Goal: Information Seeking & Learning: Learn about a topic

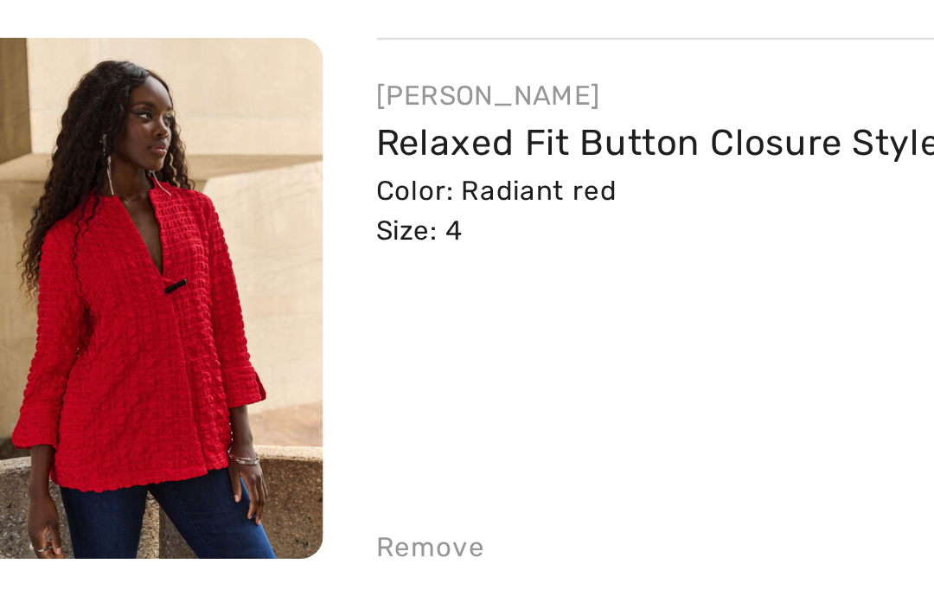
scroll to position [102, 0]
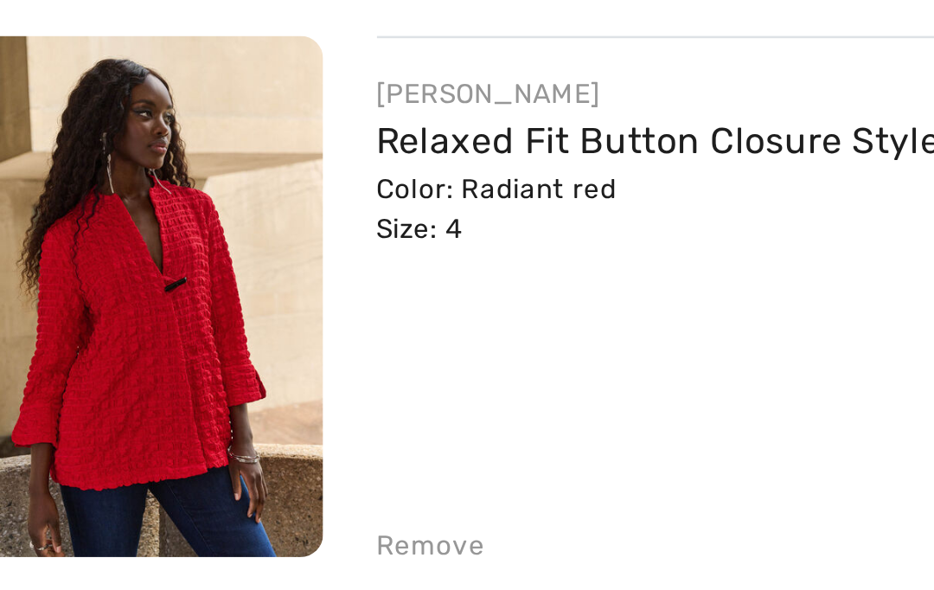
click at [165, 400] on div "Color: Radiant red Size: 4" at bounding box center [301, 415] width 272 height 31
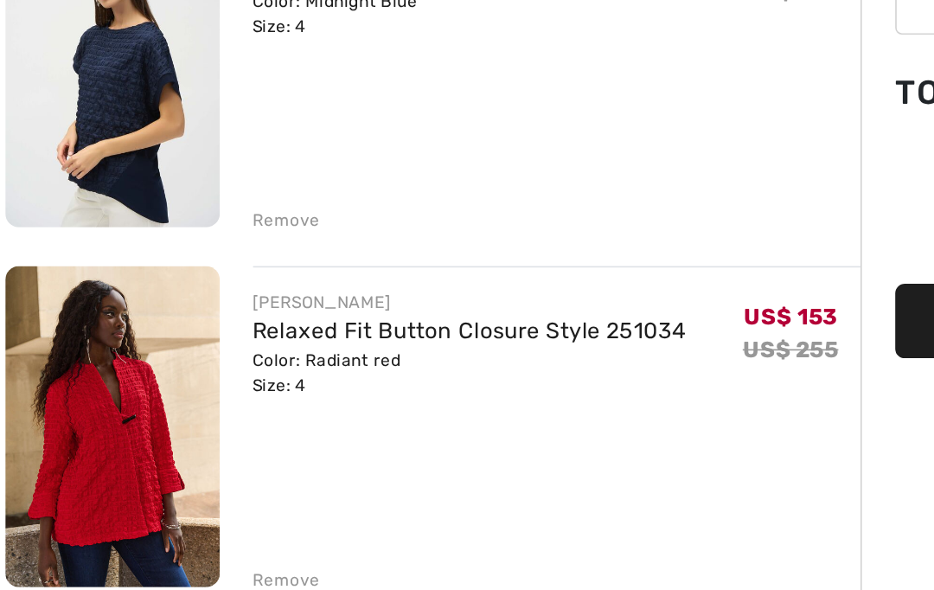
click at [224, 374] on link "Relaxed Fit Button Closure Style 251034" at bounding box center [301, 382] width 272 height 16
click at [207, 374] on link "Relaxed Fit Button Closure Style 251034" at bounding box center [301, 382] width 272 height 16
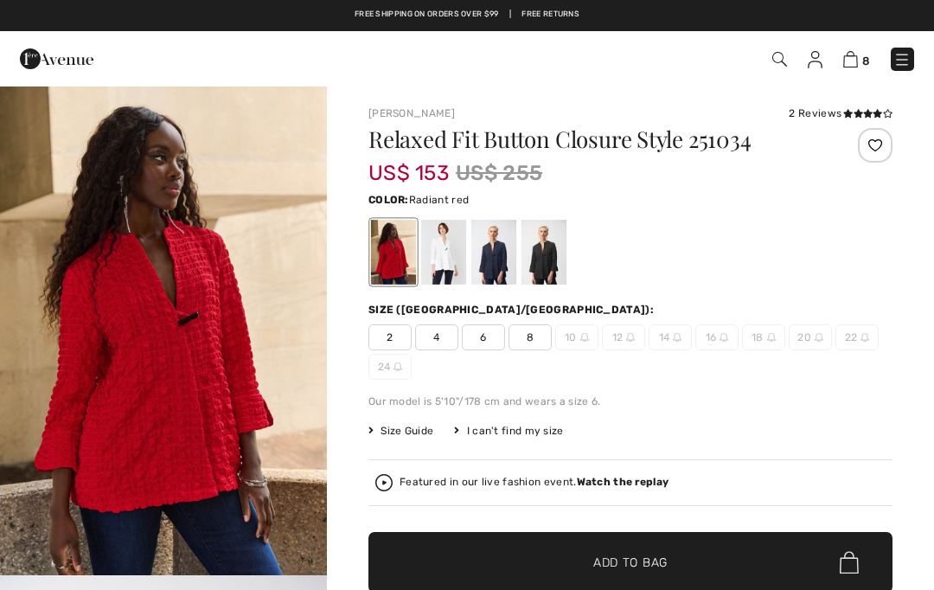
click at [481, 267] on div at bounding box center [493, 252] width 45 height 65
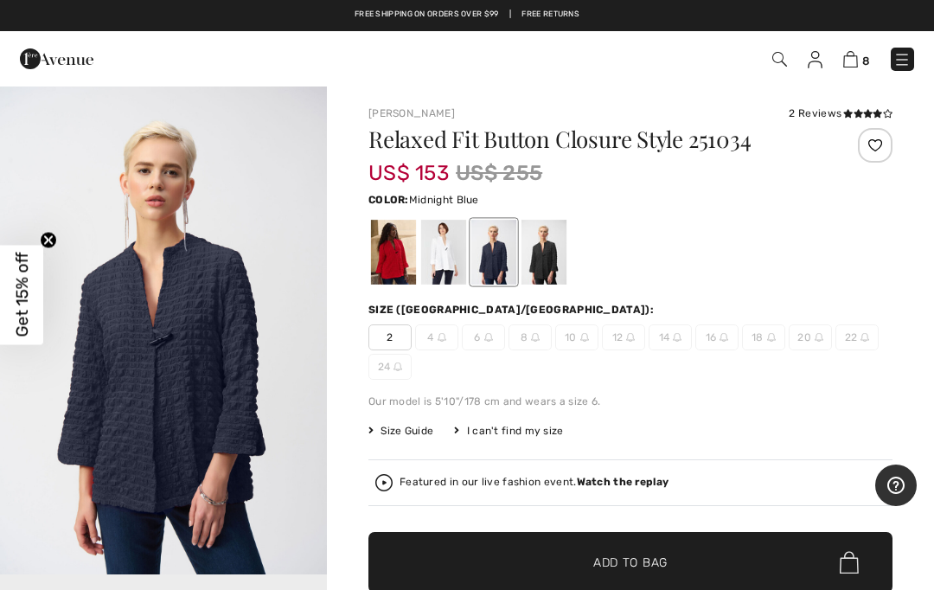
click at [378, 268] on div at bounding box center [393, 252] width 45 height 65
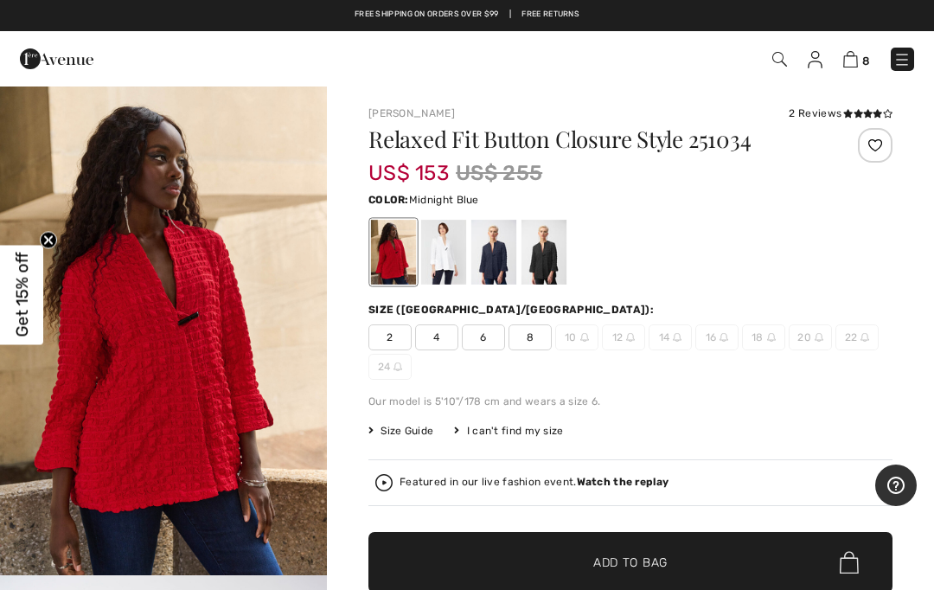
click at [480, 273] on div at bounding box center [493, 252] width 45 height 65
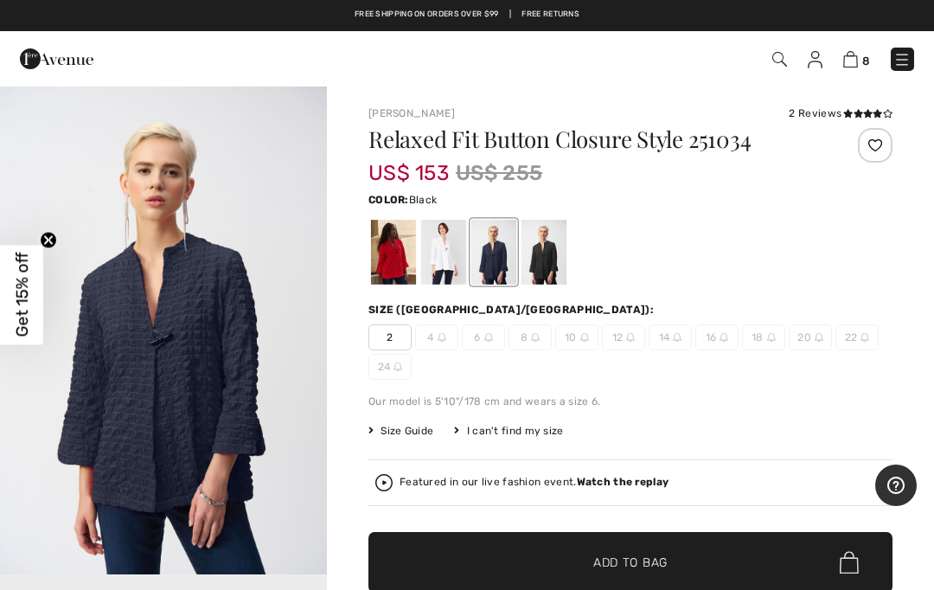
click at [537, 262] on div at bounding box center [544, 252] width 45 height 65
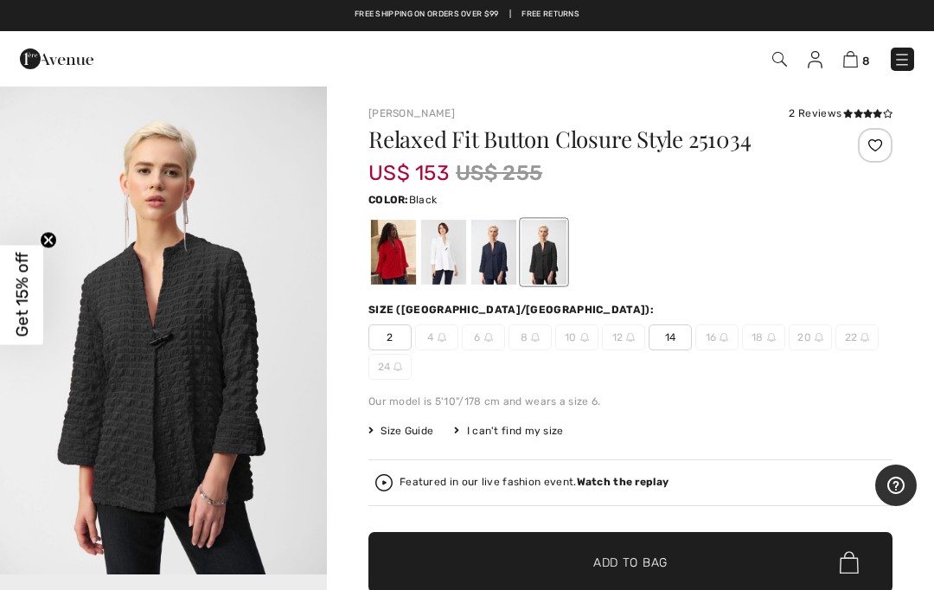
click at [487, 266] on div at bounding box center [493, 252] width 45 height 65
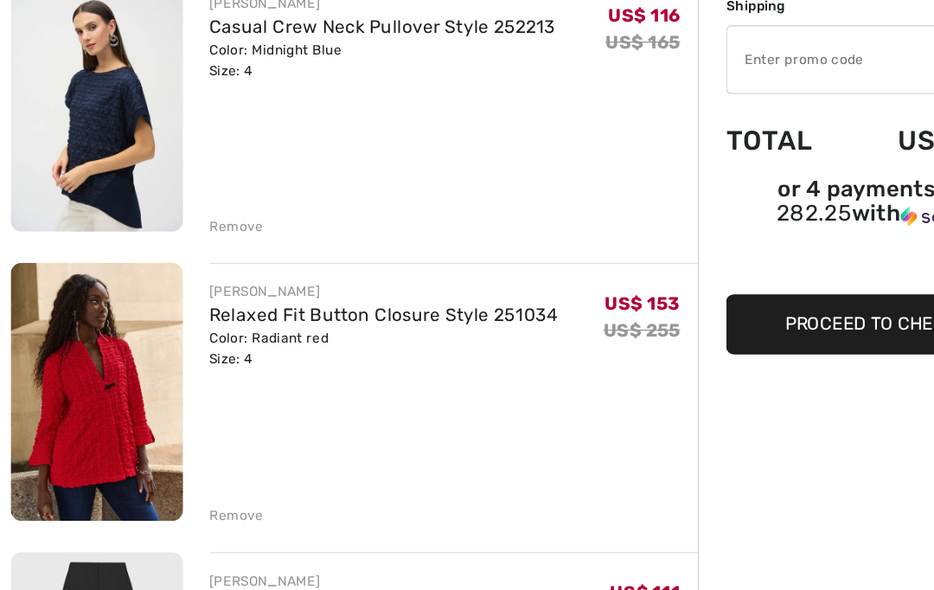
scroll to position [123, 0]
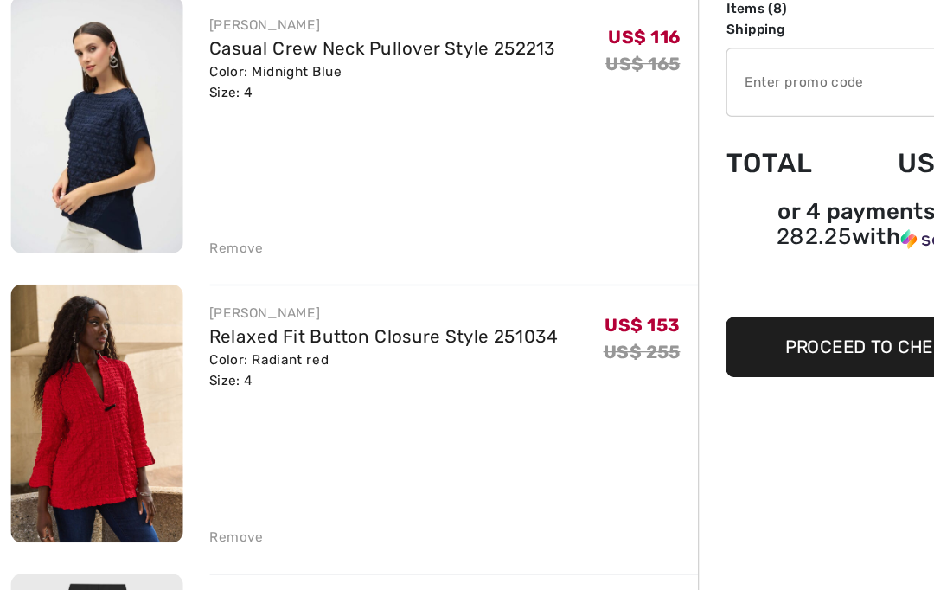
click at [67, 125] on img at bounding box center [77, 204] width 134 height 200
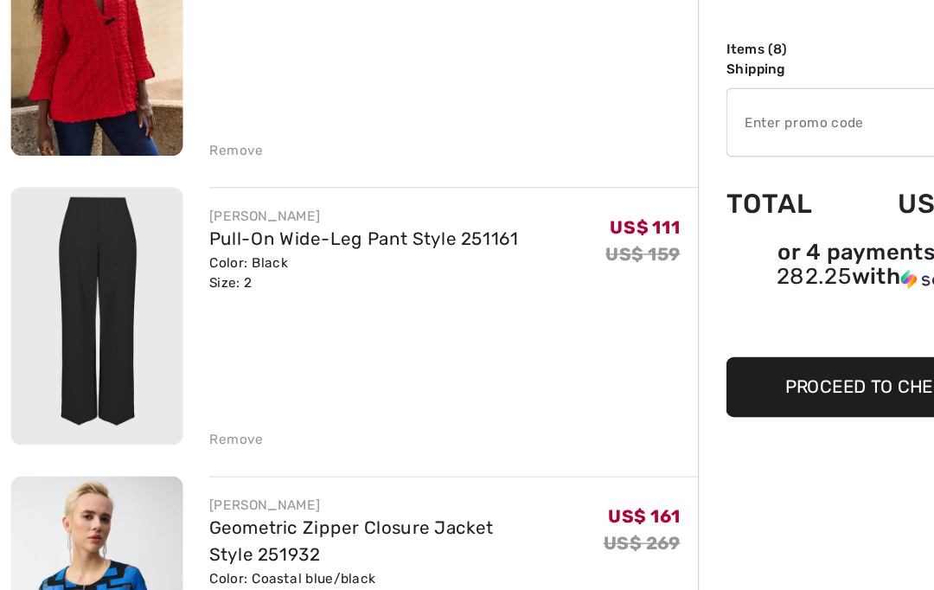
scroll to position [455, 0]
click at [205, 235] on div "[PERSON_NAME]" at bounding box center [285, 243] width 240 height 16
click at [203, 235] on div "[PERSON_NAME]" at bounding box center [285, 243] width 240 height 16
click at [219, 235] on div "[PERSON_NAME]" at bounding box center [285, 243] width 240 height 16
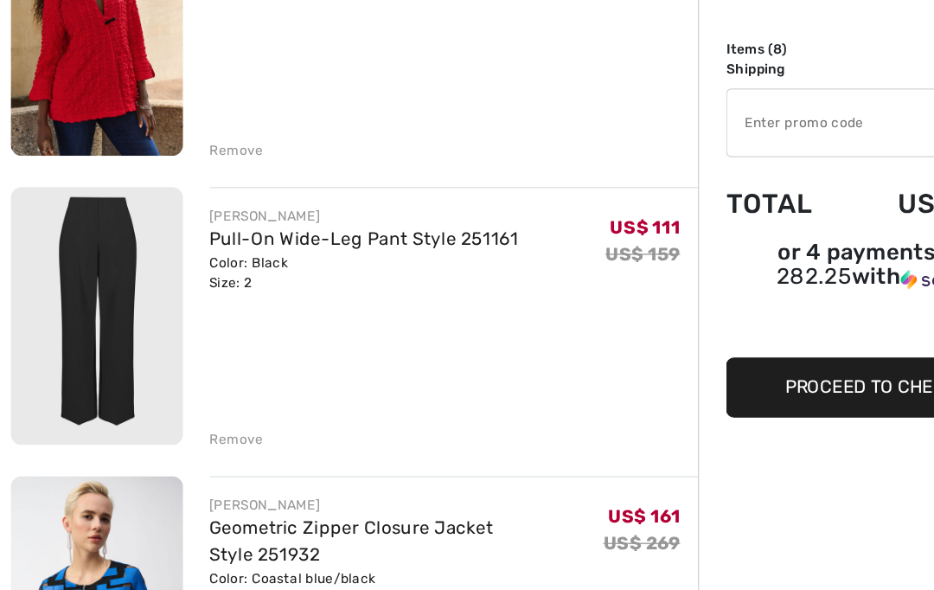
click at [214, 235] on div "[PERSON_NAME]" at bounding box center [285, 243] width 240 height 16
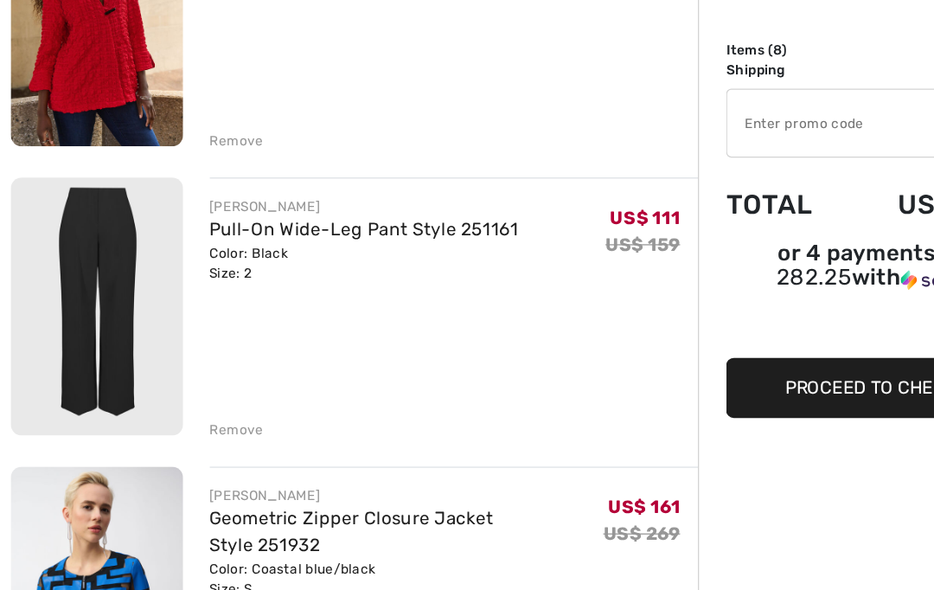
scroll to position [474, 0]
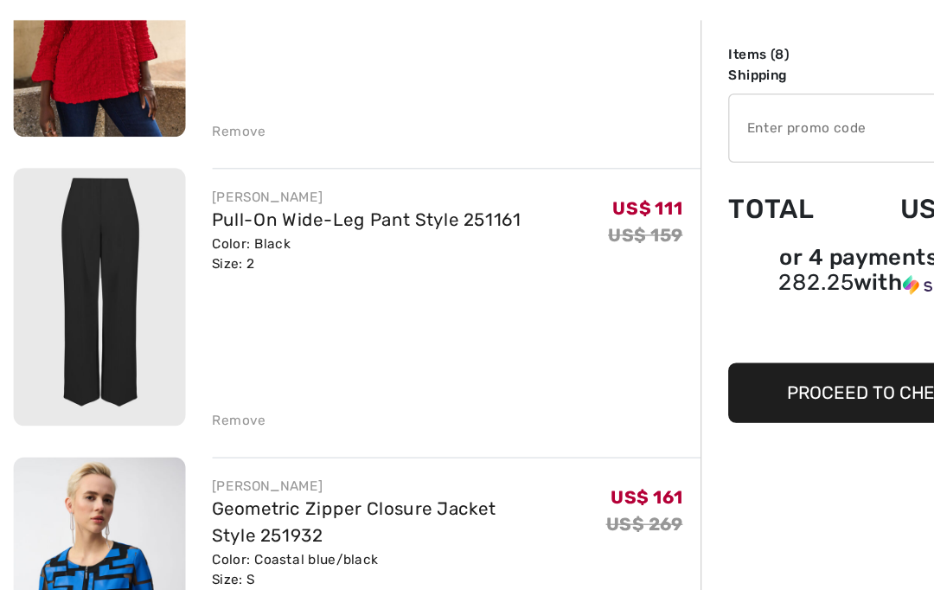
click at [322, 234] on link "Pull-On Wide-Leg Pant Style 251161" at bounding box center [285, 242] width 240 height 16
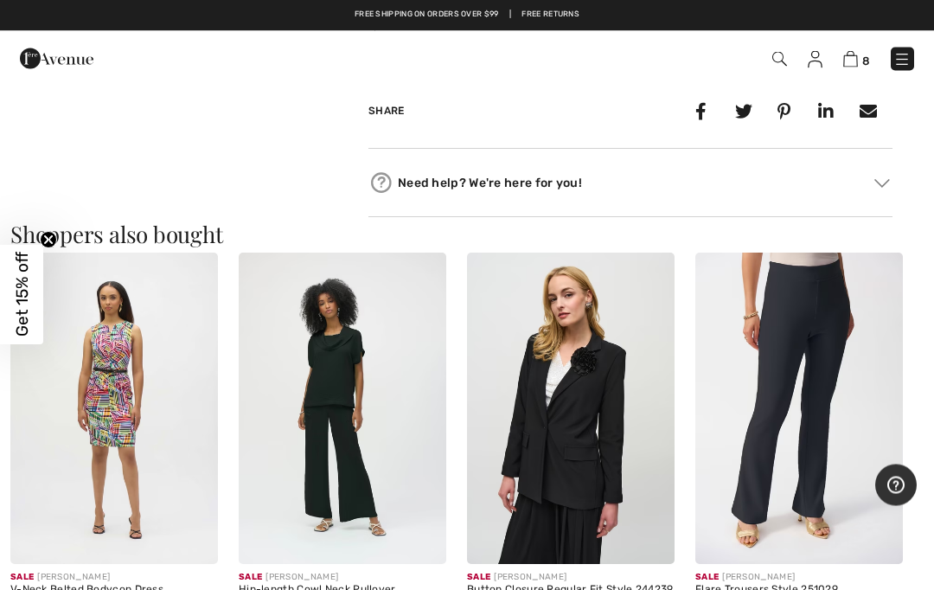
scroll to position [861, 0]
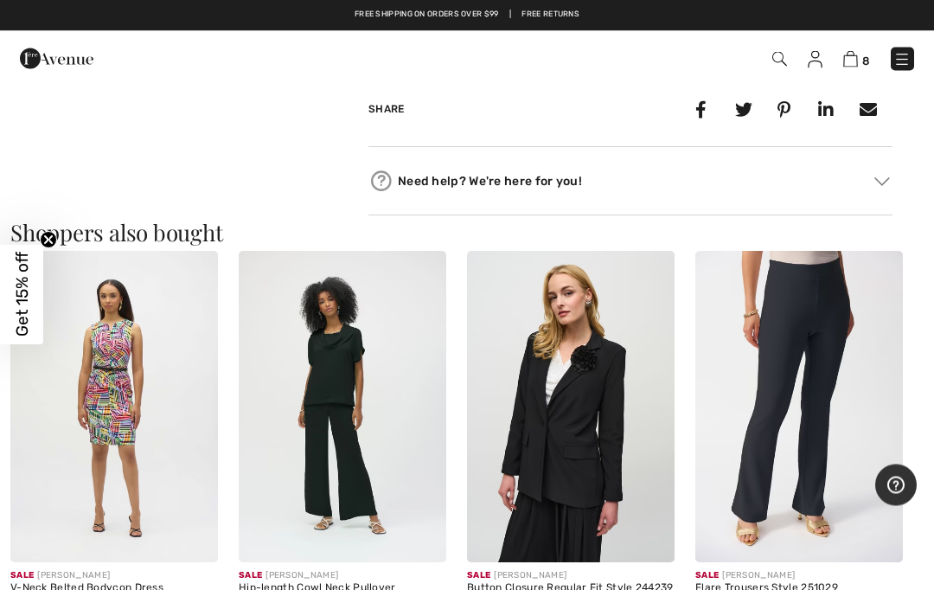
click at [792, 391] on img at bounding box center [799, 407] width 208 height 311
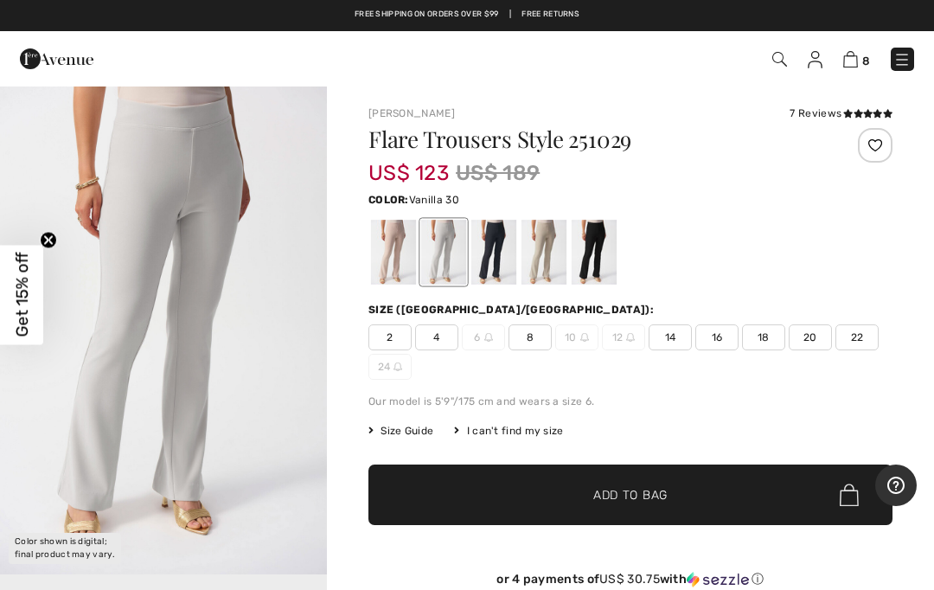
click at [596, 251] on div at bounding box center [594, 252] width 45 height 65
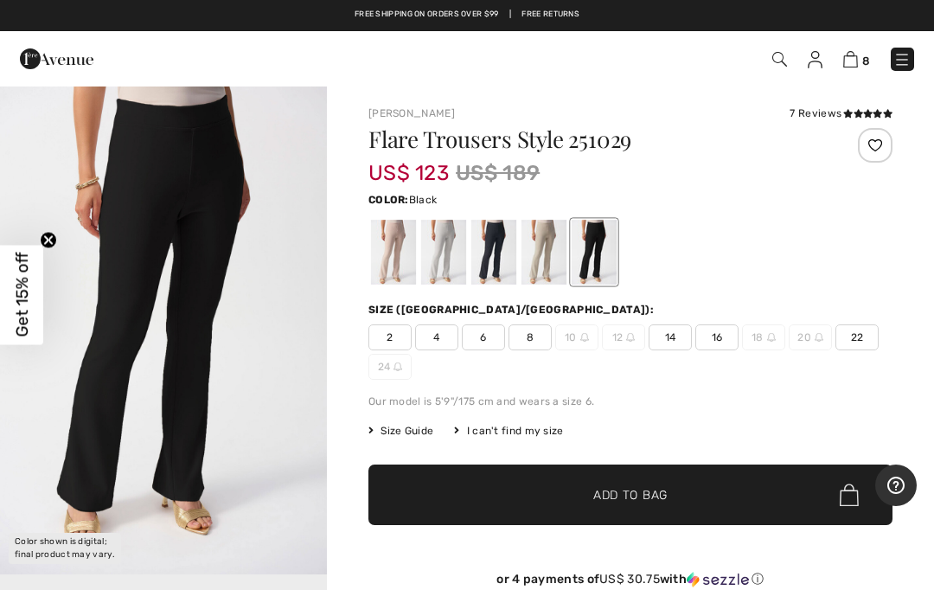
click at [399, 433] on span "Size Guide" at bounding box center [400, 431] width 65 height 16
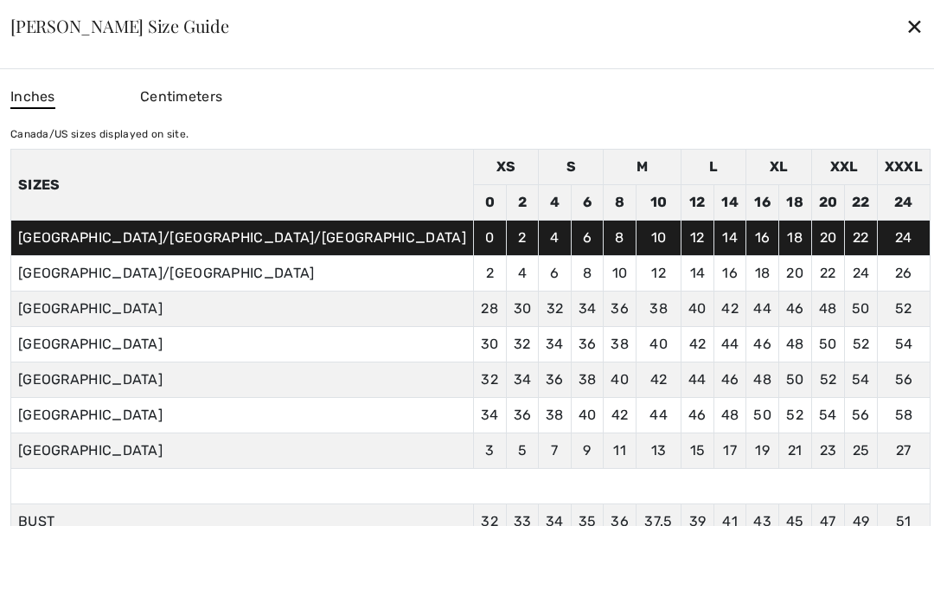
click at [906, 24] on div "✕" at bounding box center [915, 26] width 18 height 36
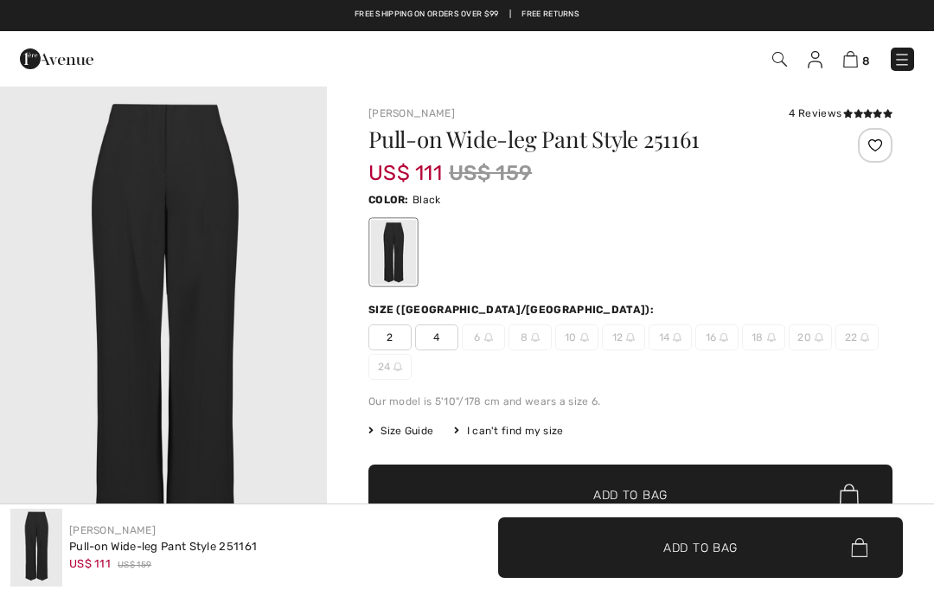
checkbox input "true"
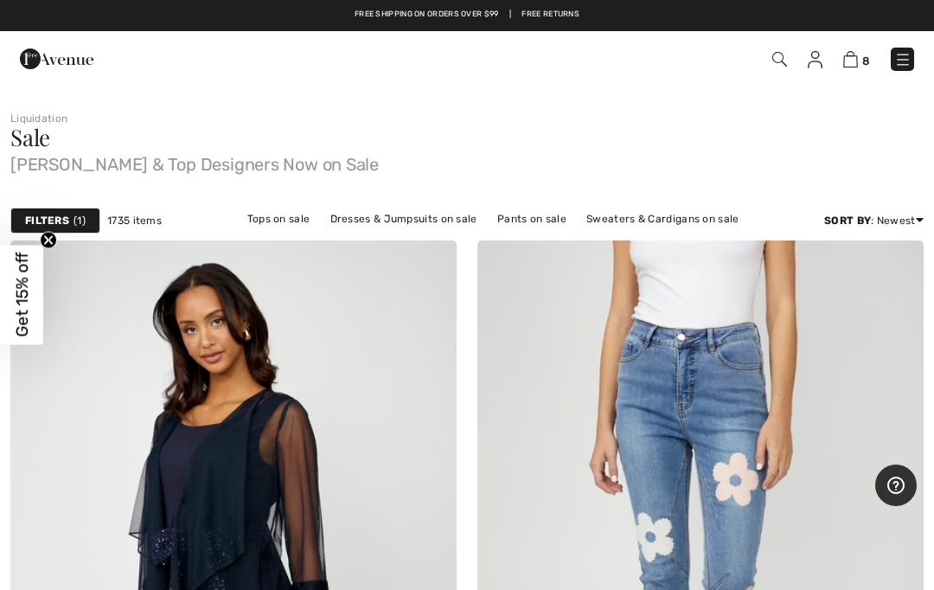
click at [779, 59] on img at bounding box center [779, 59] width 15 height 15
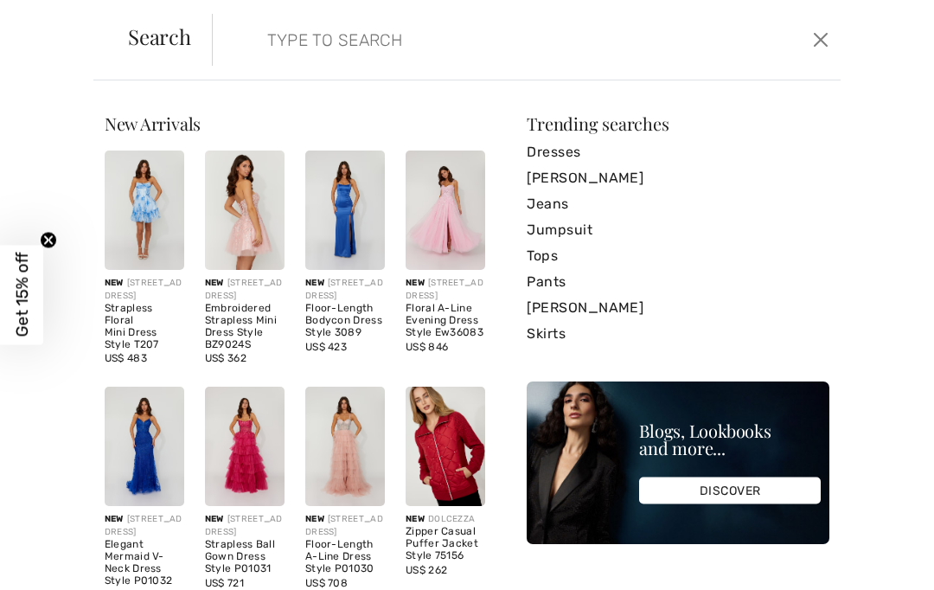
click at [267, 65] on input "search" at bounding box center [462, 40] width 416 height 52
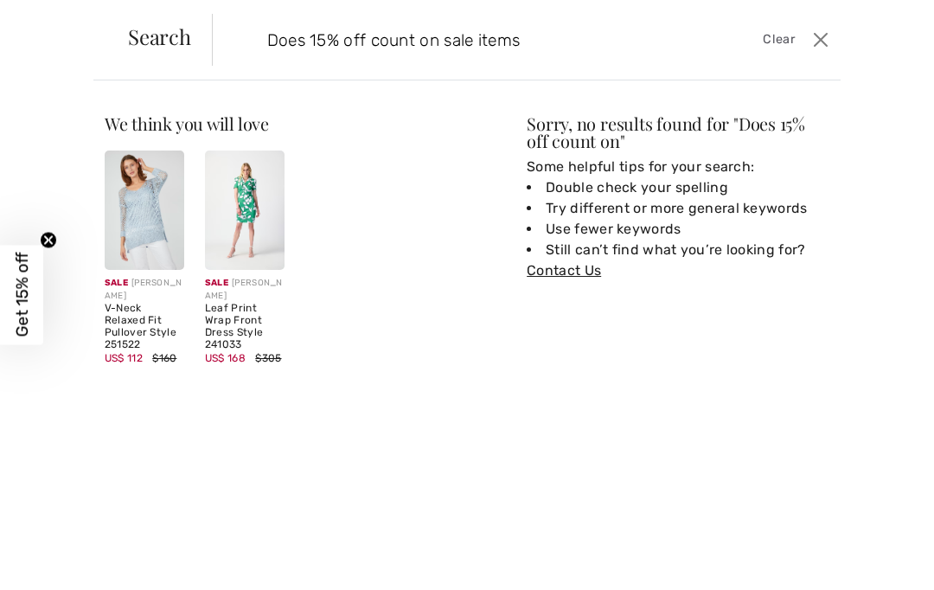
type input "Does 15% off count on sale items"
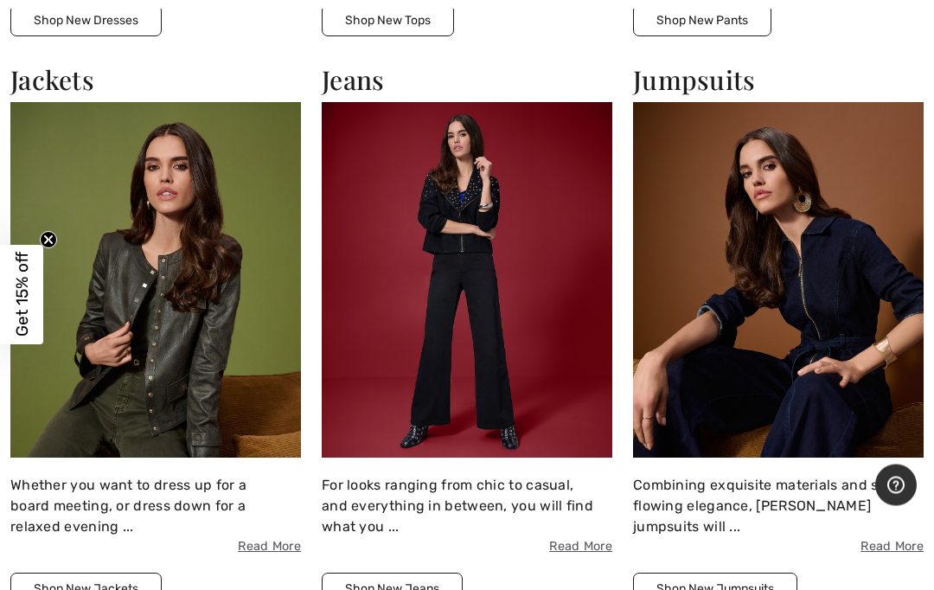
scroll to position [1742, 0]
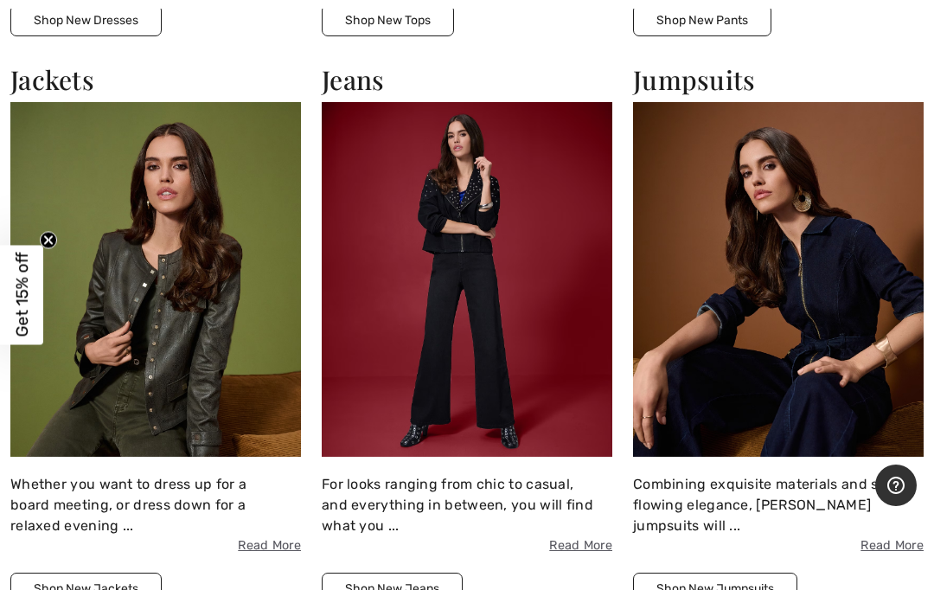
click at [291, 541] on span "Read More" at bounding box center [155, 545] width 291 height 19
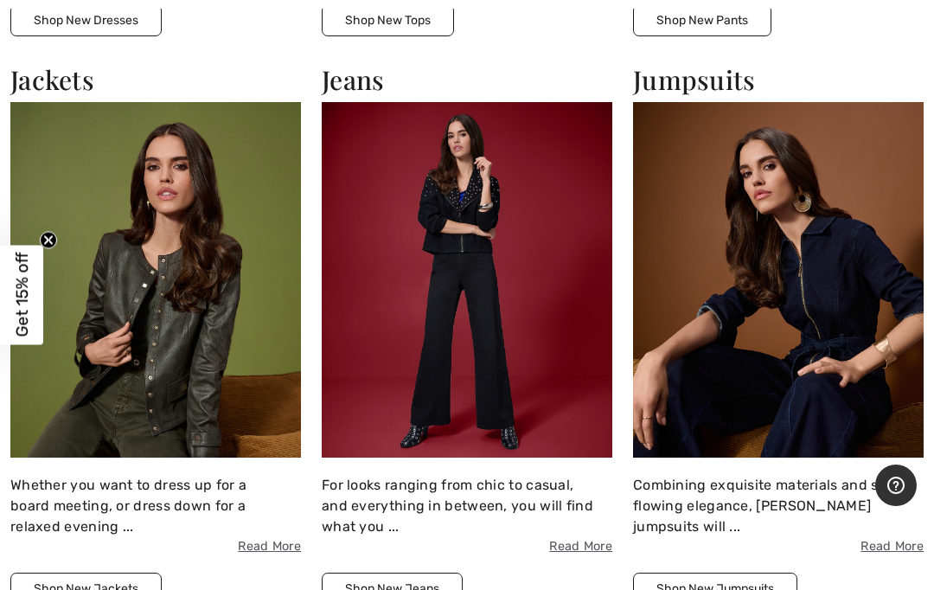
click at [115, 586] on button "Shop New Jackets" at bounding box center [85, 589] width 151 height 32
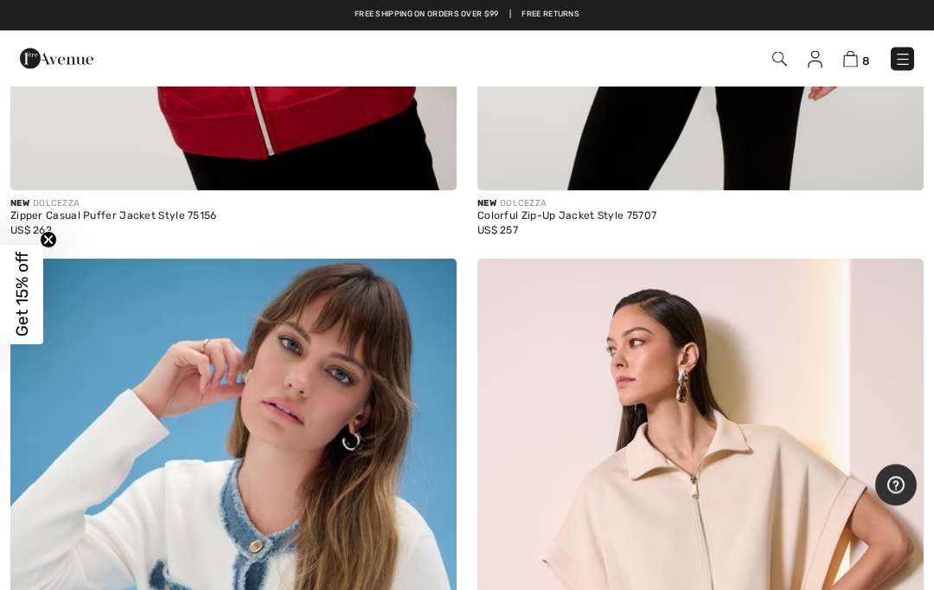
scroll to position [682, 0]
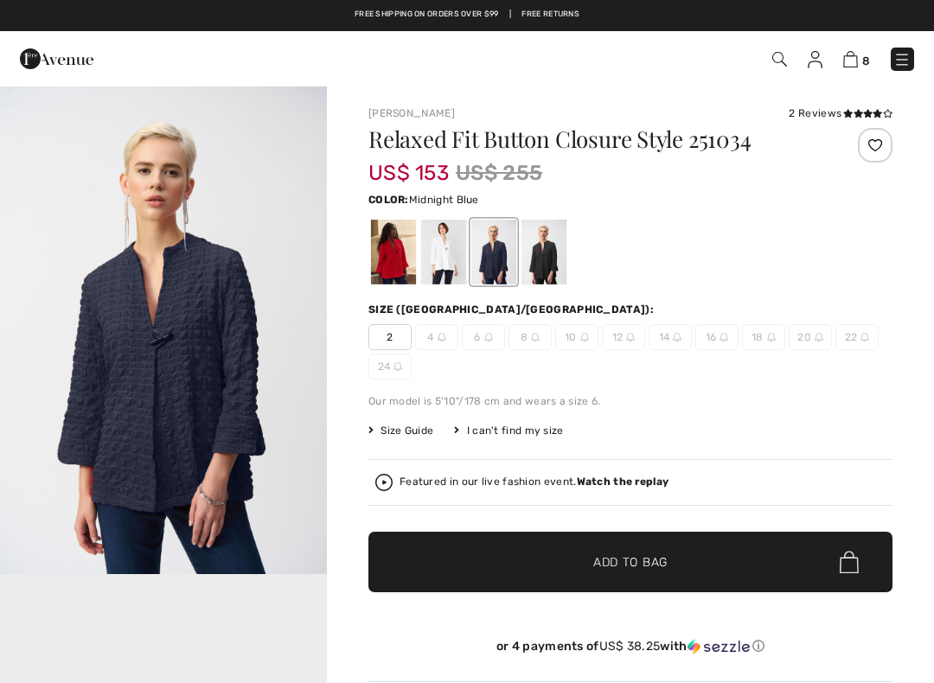
checkbox input "true"
